Goal: Find specific page/section: Find specific page/section

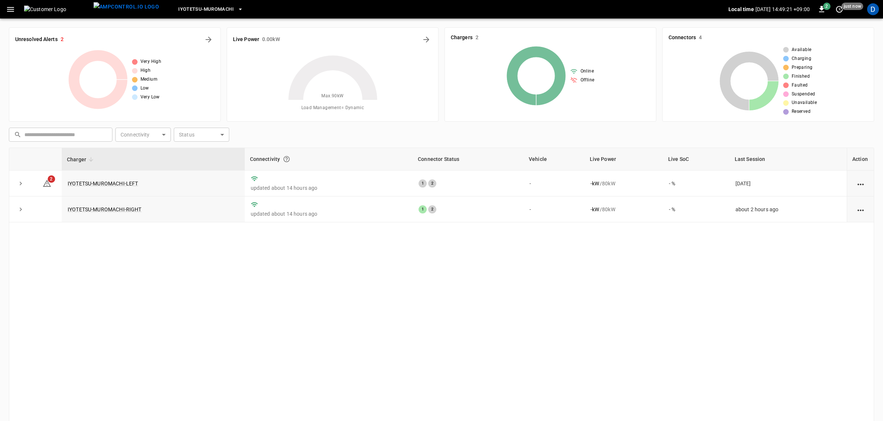
click at [7, 8] on icon "button" at bounding box center [10, 9] width 9 height 9
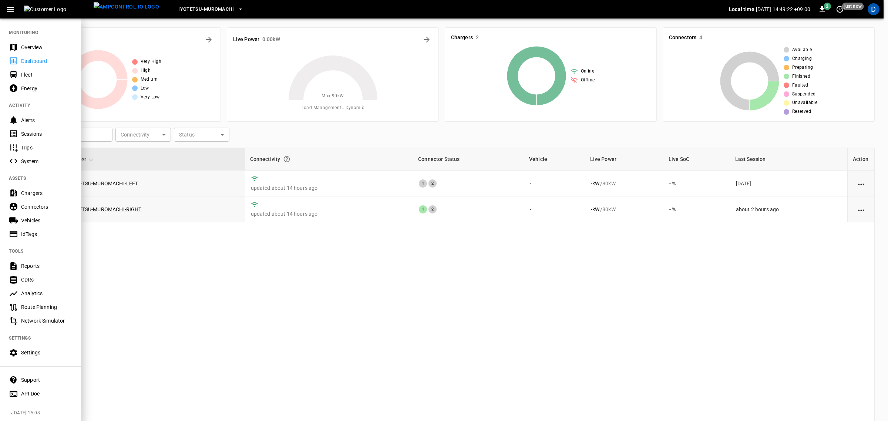
click at [26, 91] on div "Energy" at bounding box center [46, 88] width 51 height 7
